Goal: Use online tool/utility: Utilize a website feature to perform a specific function

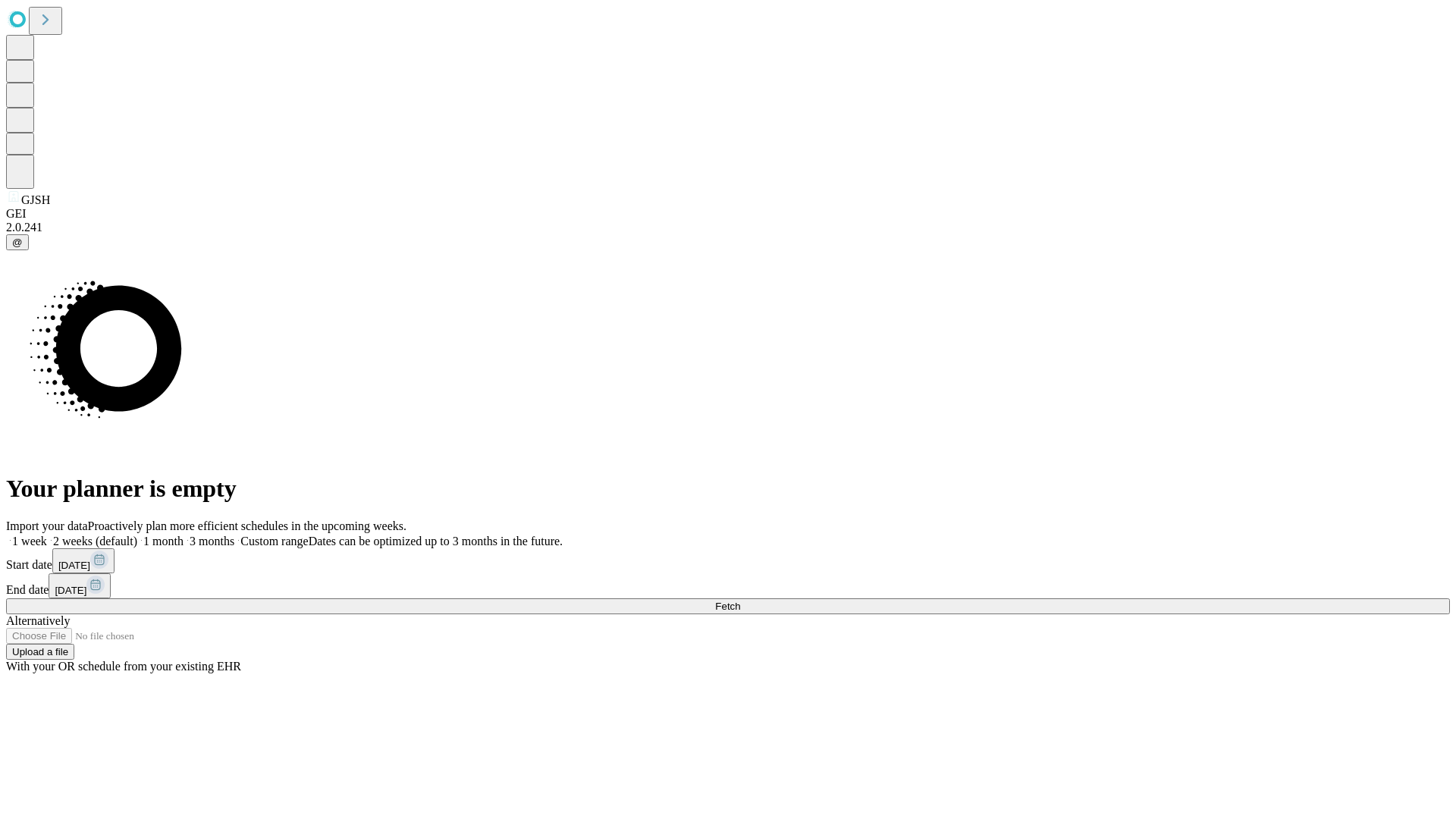
click at [740, 601] on span "Fetch" at bounding box center [727, 606] width 25 height 11
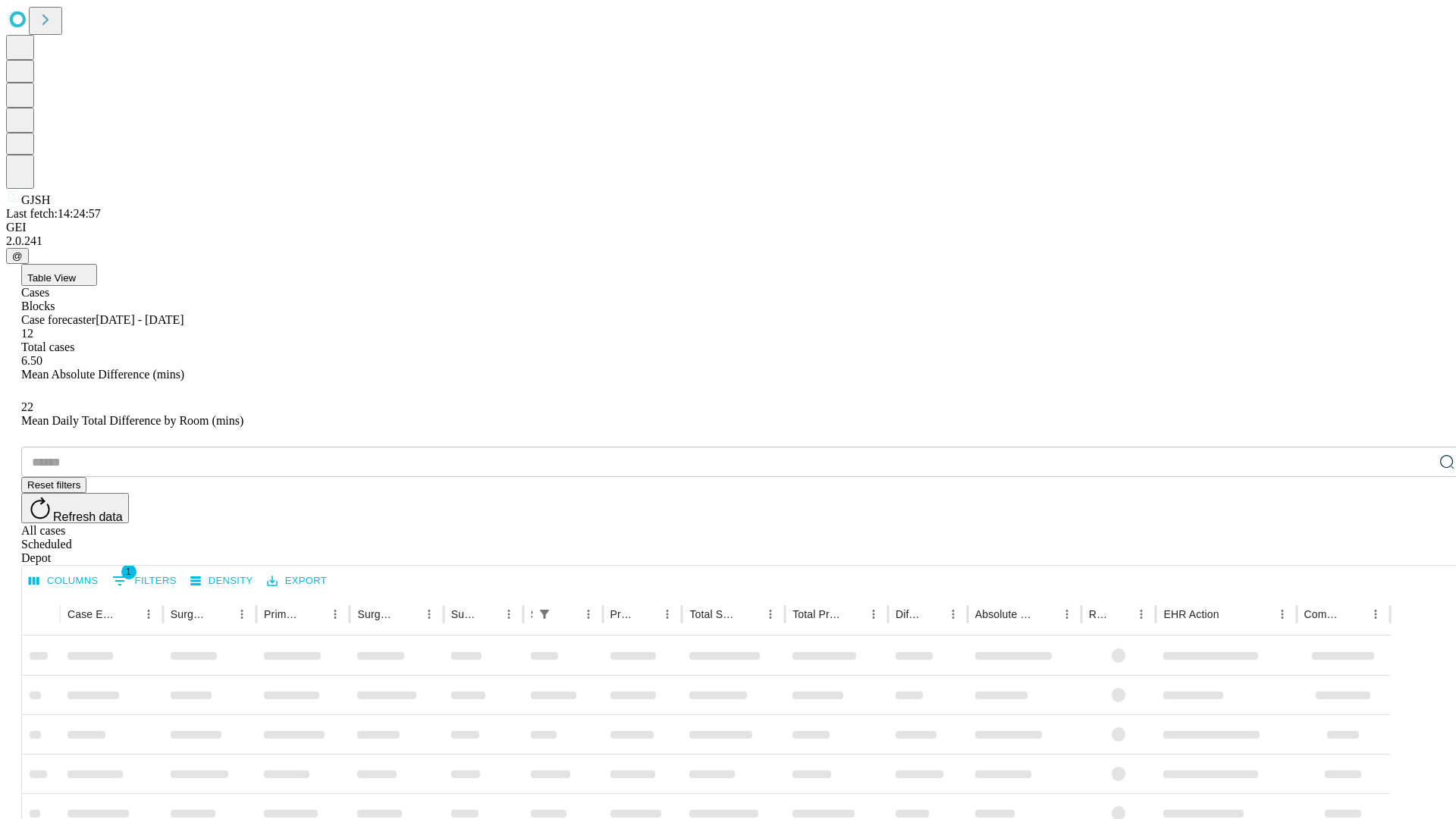
click at [76, 272] on span "Table View" at bounding box center [51, 277] width 48 height 11
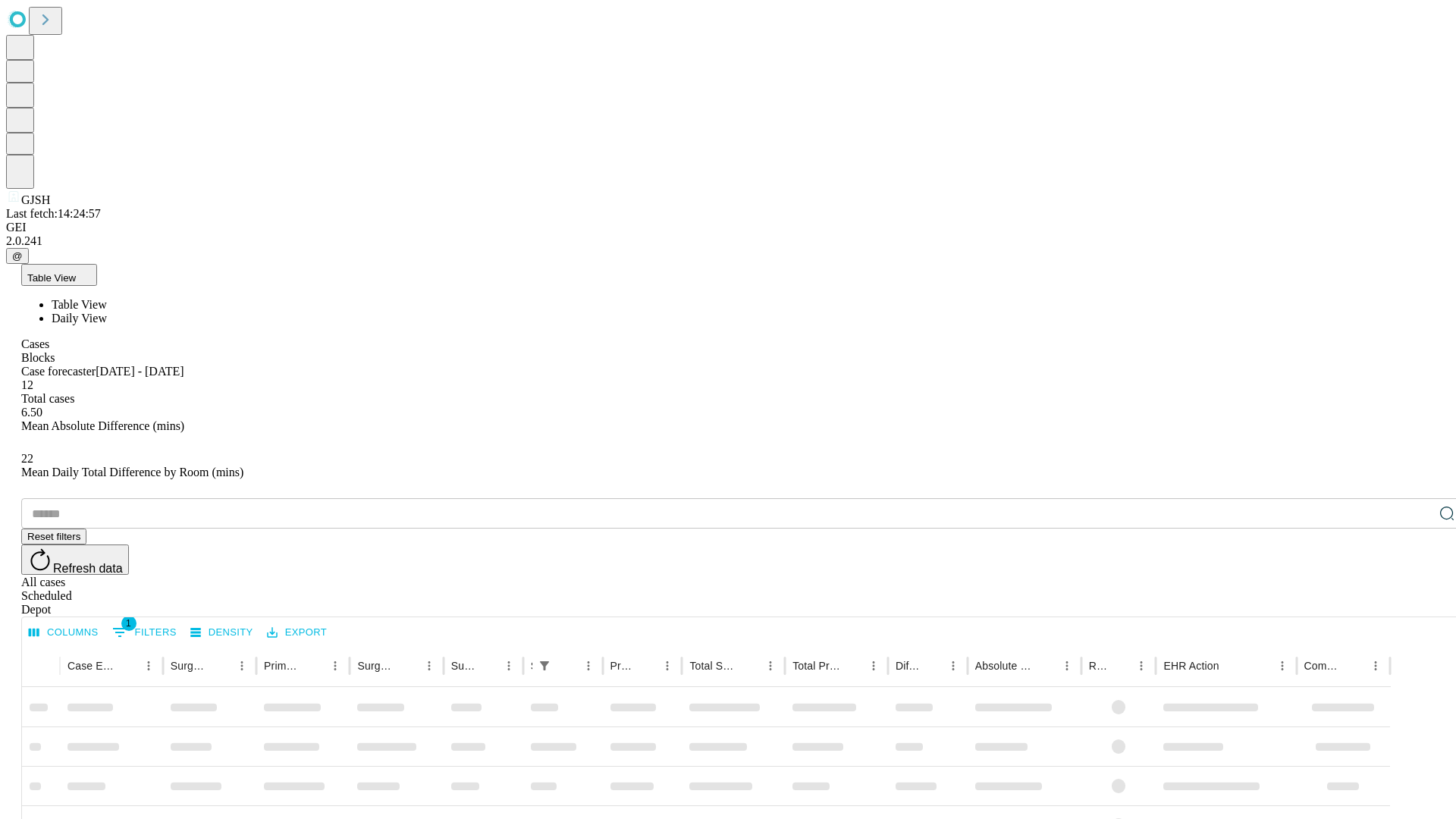
click at [107, 312] on span "Daily View" at bounding box center [79, 318] width 55 height 13
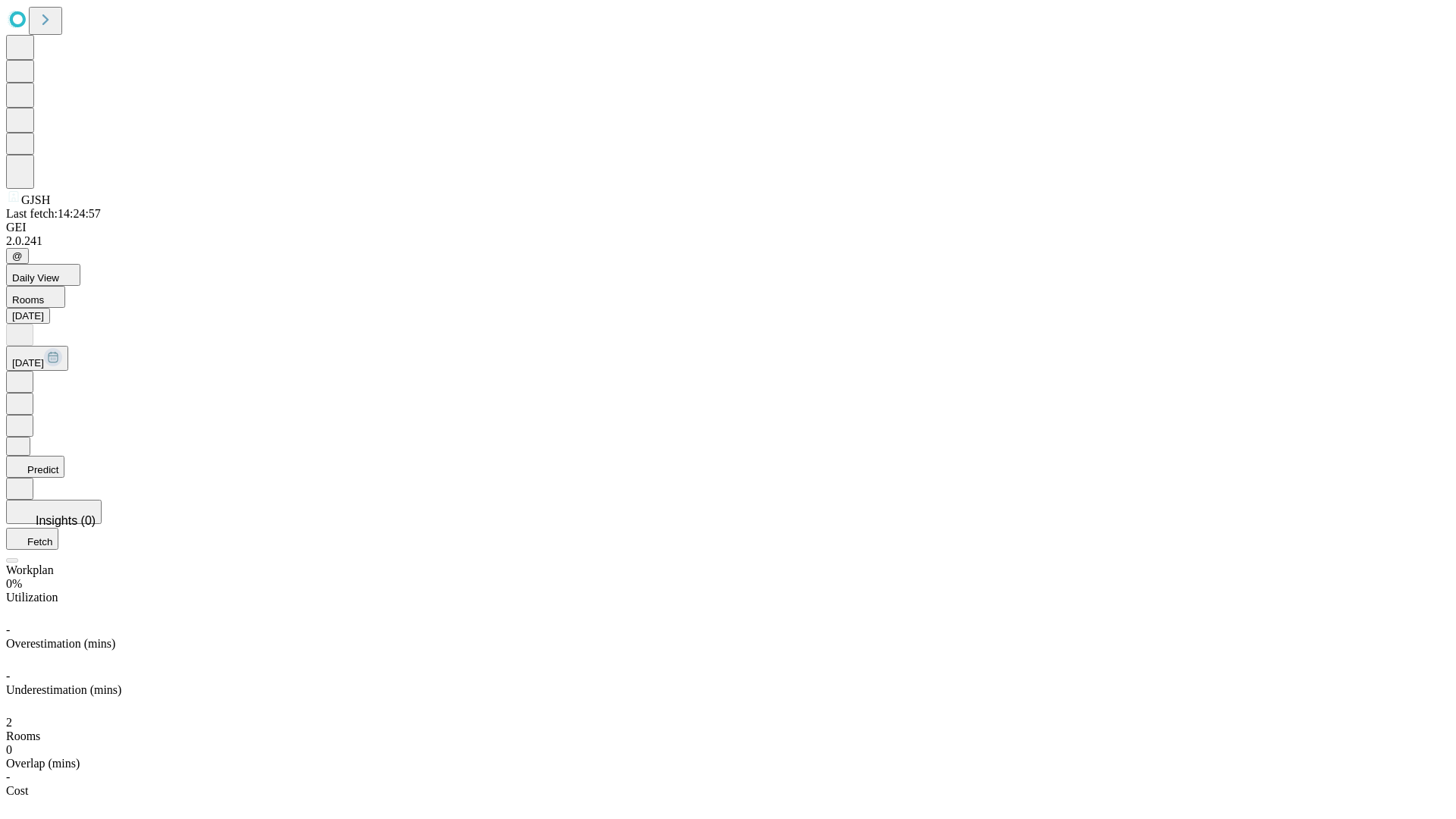
click at [65, 456] on button "Predict" at bounding box center [35, 466] width 59 height 22
